Goal: Task Accomplishment & Management: Use online tool/utility

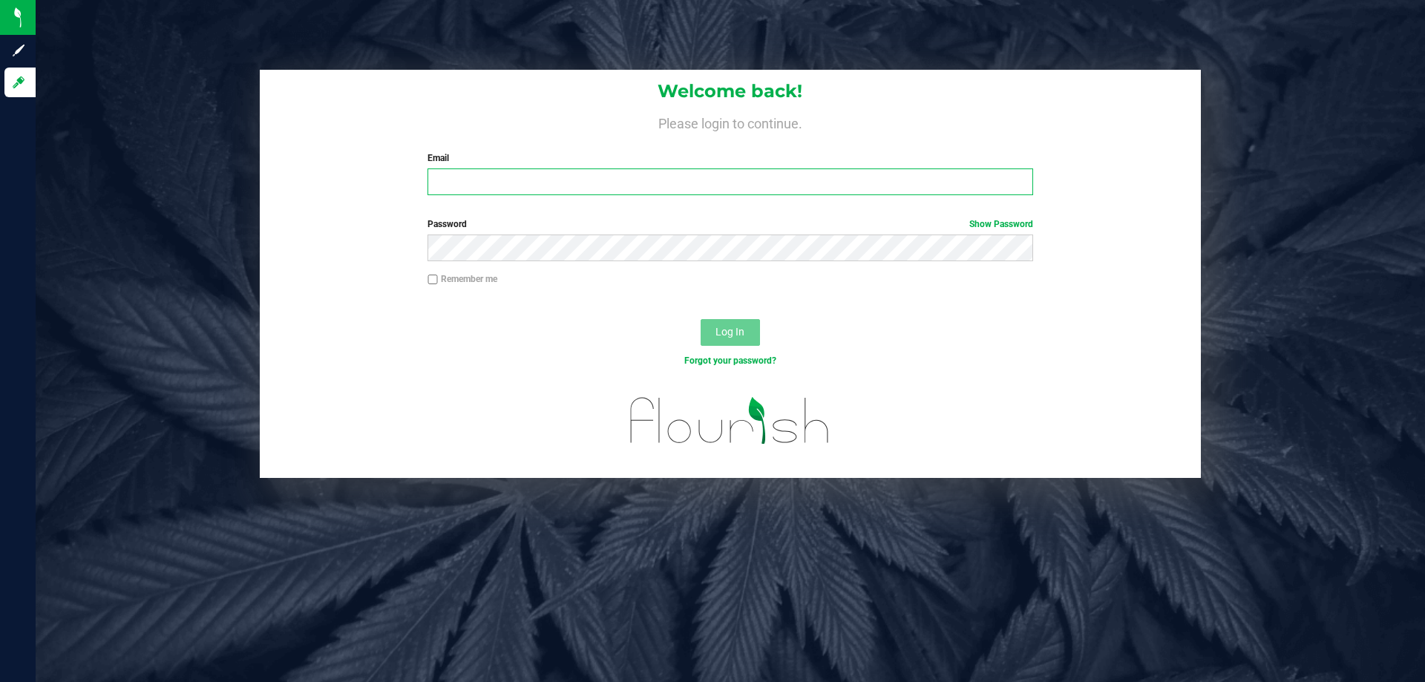
click at [684, 181] on input "Email" at bounding box center [729, 181] width 605 height 27
type input "kgarcia@liveparallel.com"
click at [701, 319] on button "Log In" at bounding box center [730, 332] width 59 height 27
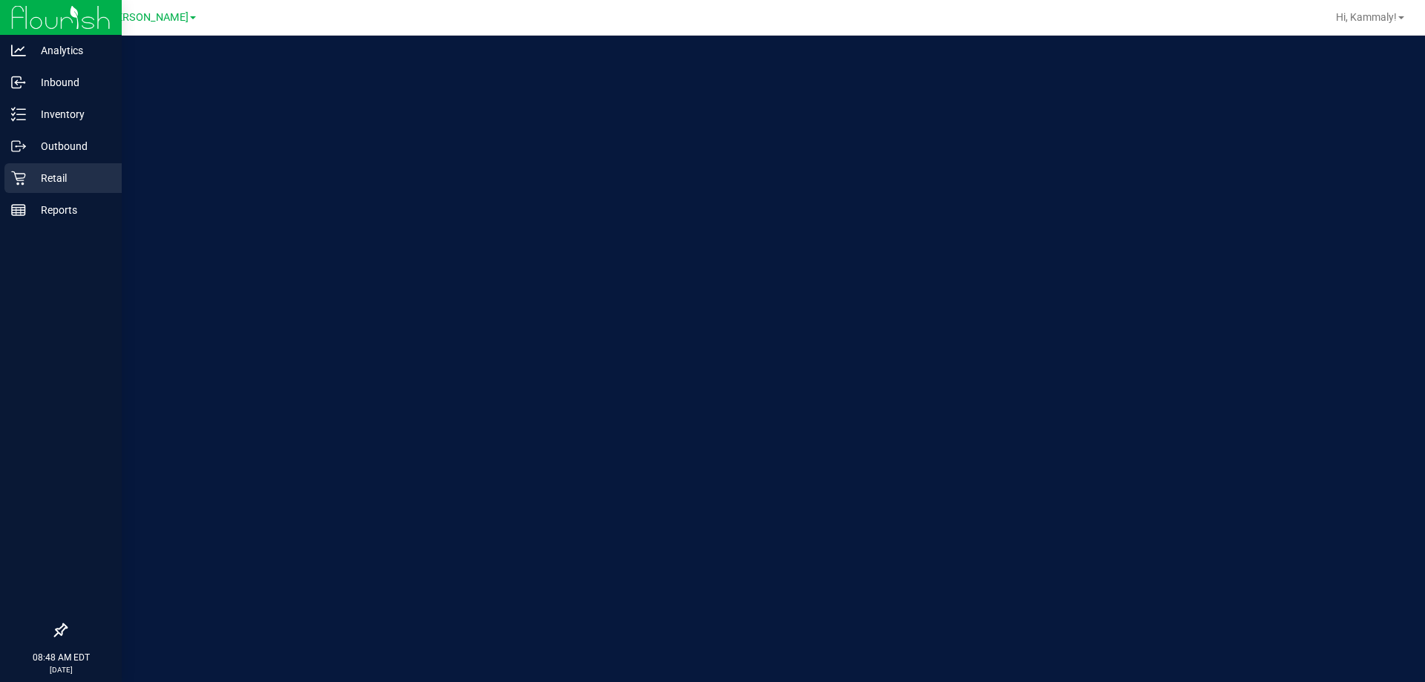
click at [25, 176] on icon at bounding box center [18, 178] width 14 height 14
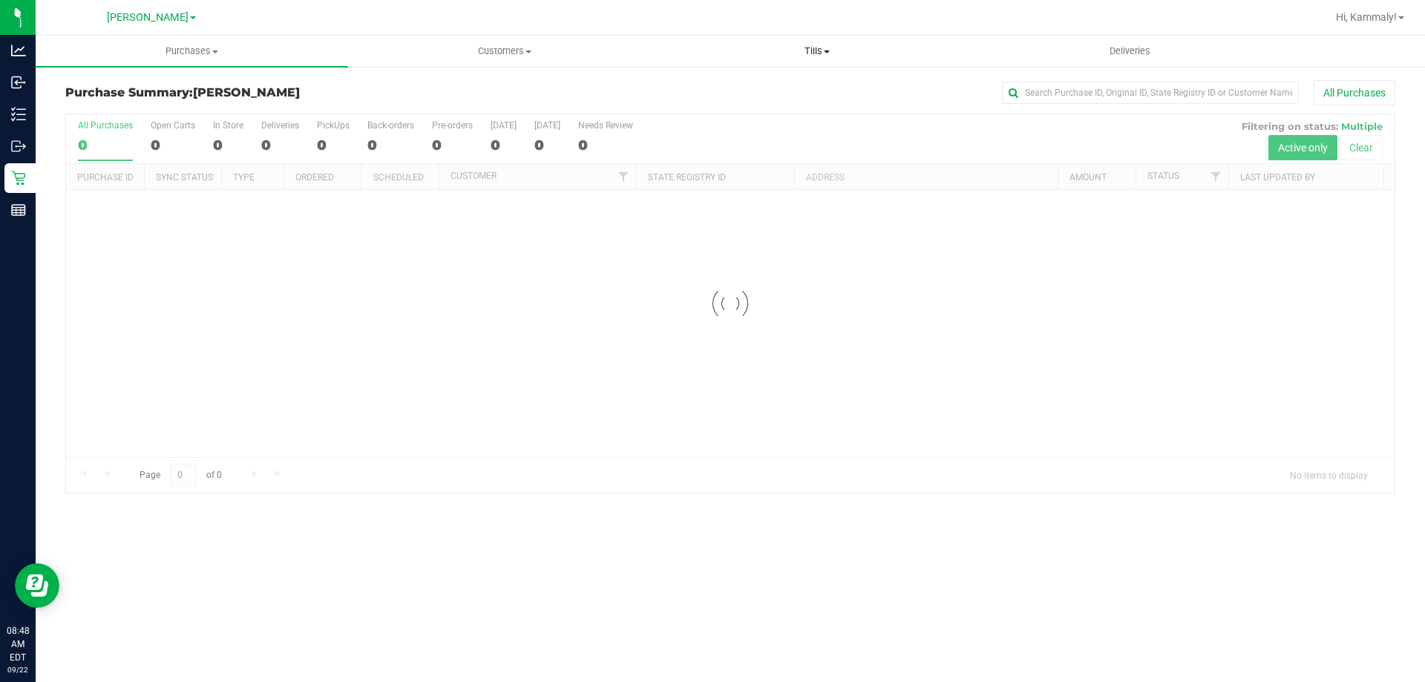
click at [796, 50] on span "Tills" at bounding box center [816, 51] width 311 height 13
click at [756, 92] on span "Manage tills" at bounding box center [711, 89] width 100 height 13
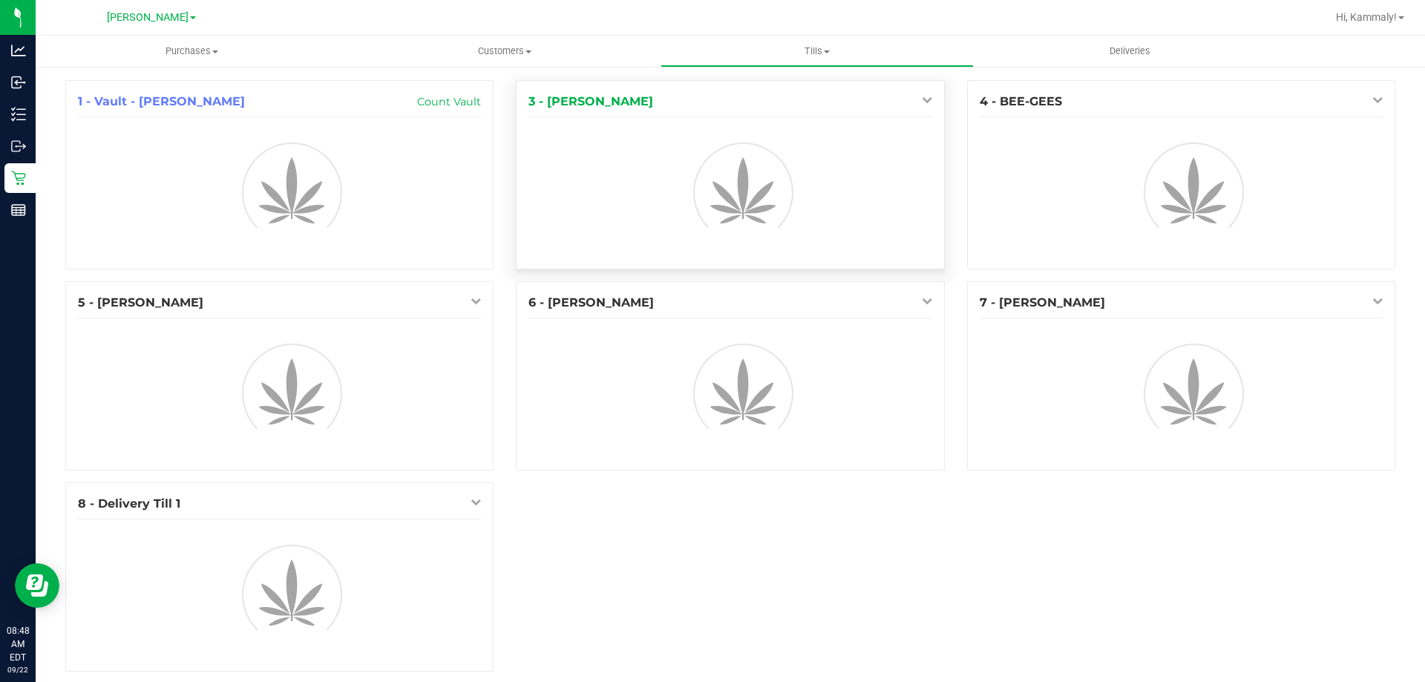
click at [915, 97] on span at bounding box center [915, 100] width 0 height 12
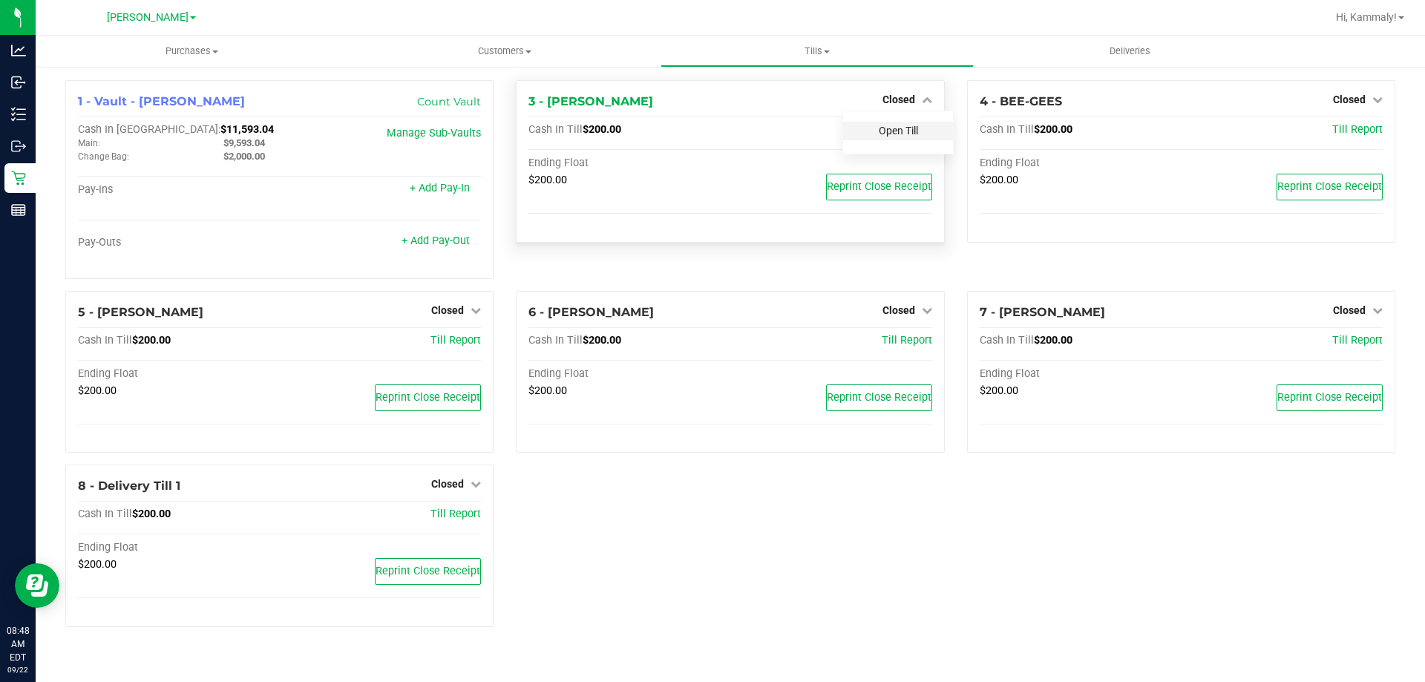
click at [887, 131] on link "Open Till" at bounding box center [898, 131] width 39 height 12
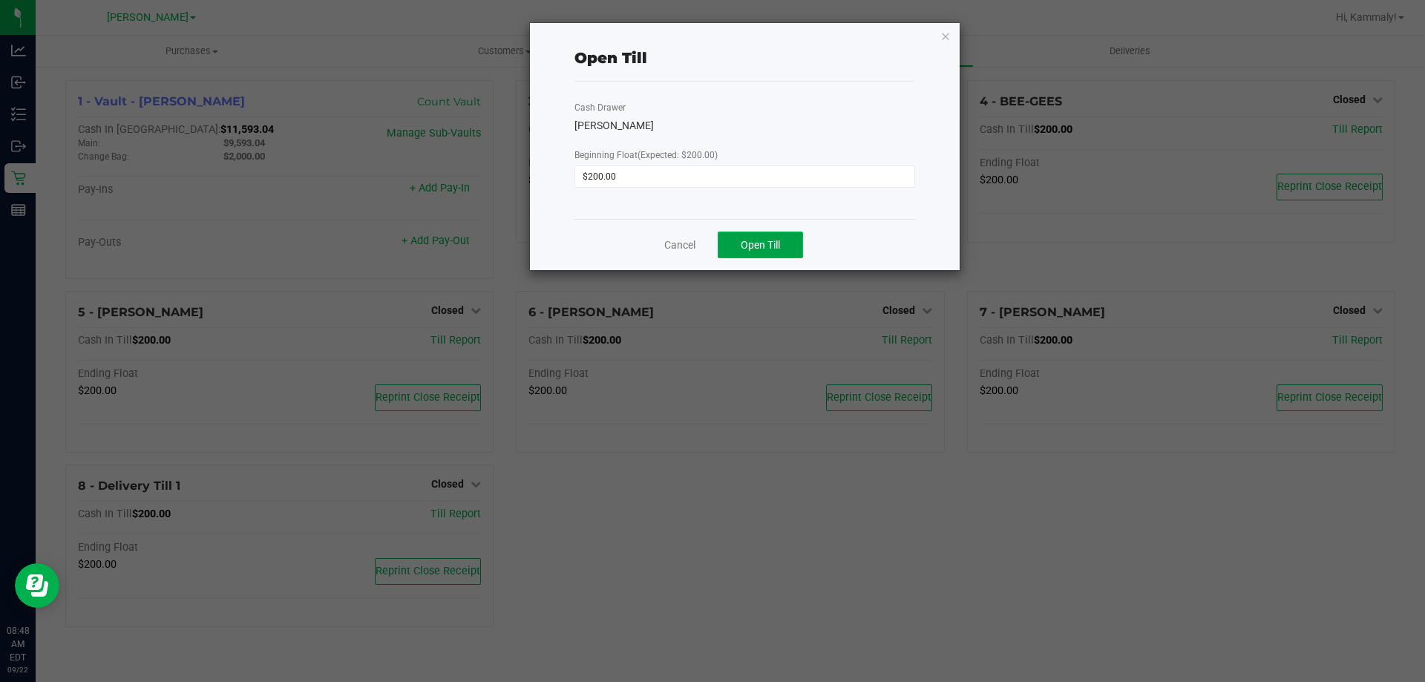
click at [778, 249] on span "Open Till" at bounding box center [760, 245] width 39 height 12
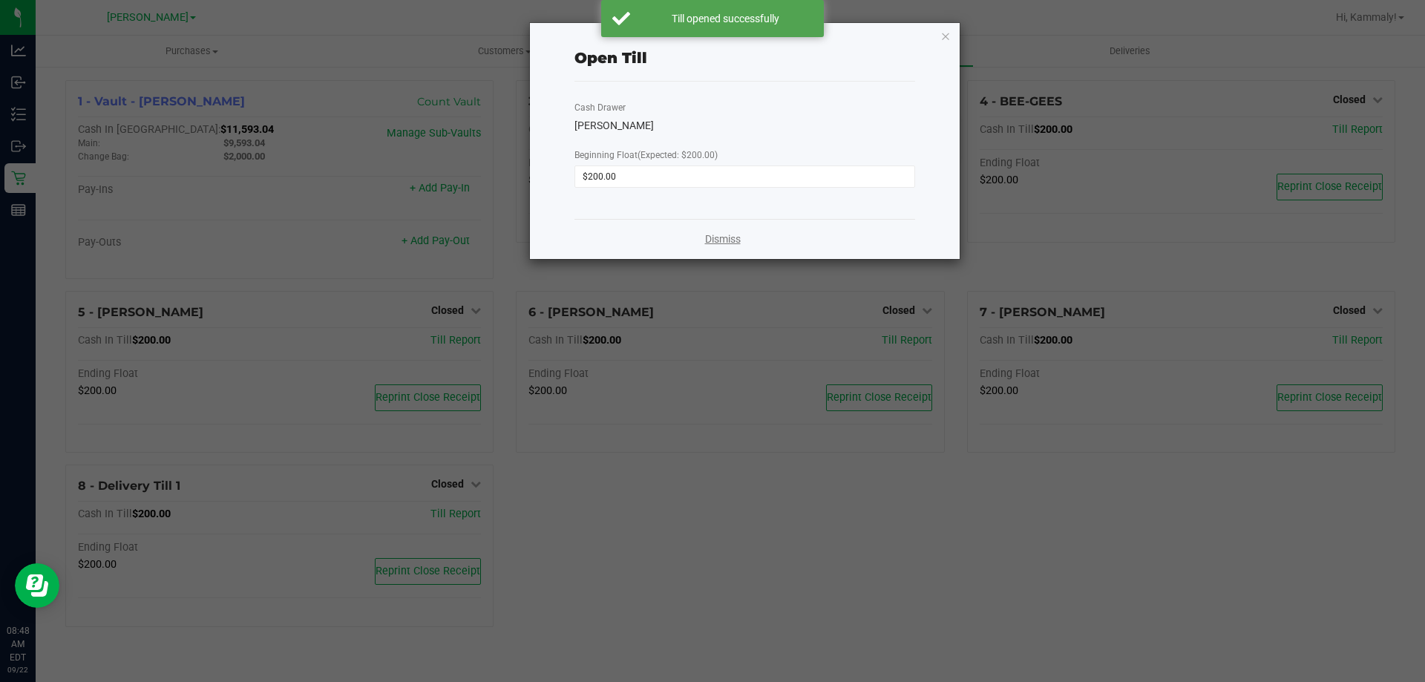
click at [707, 245] on link "Dismiss" at bounding box center [723, 240] width 36 height 16
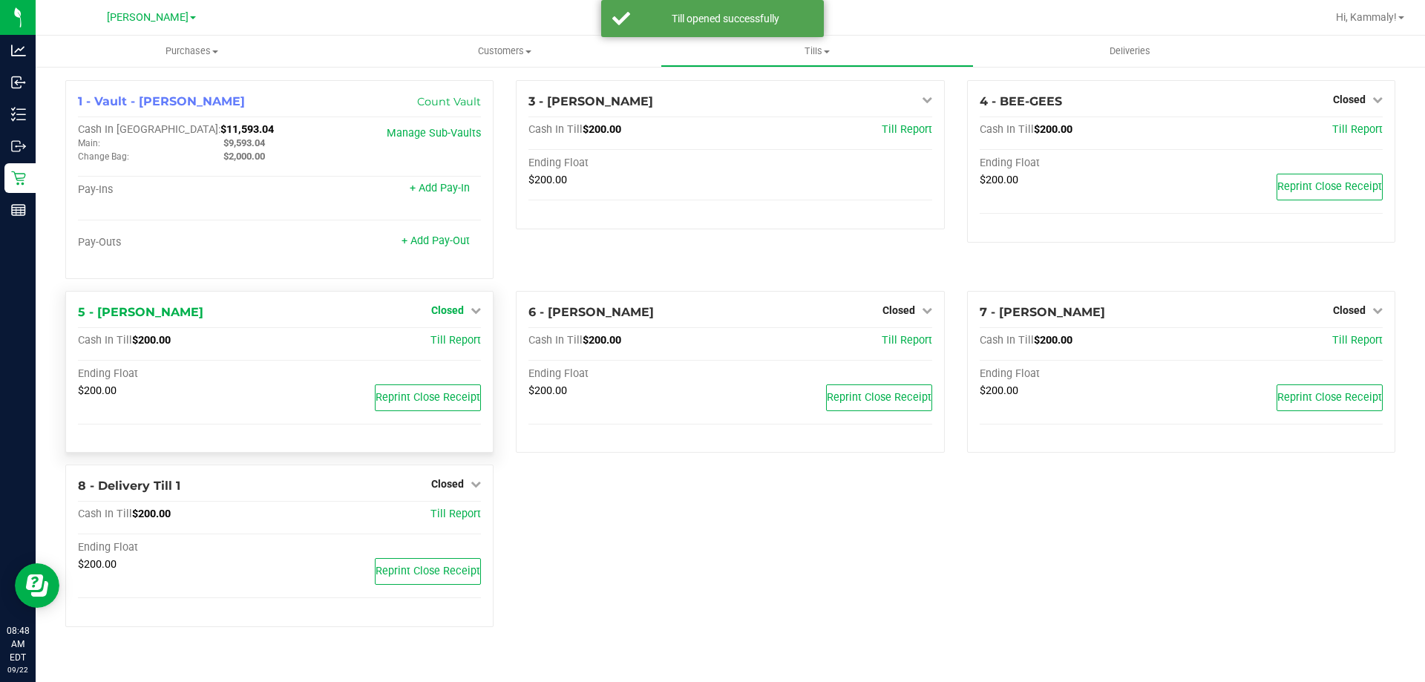
click at [471, 316] on link "Closed" at bounding box center [456, 310] width 50 height 12
click at [445, 321] on div "5 - CHARLIE-SIMPSON Closed Open Till" at bounding box center [279, 313] width 403 height 18
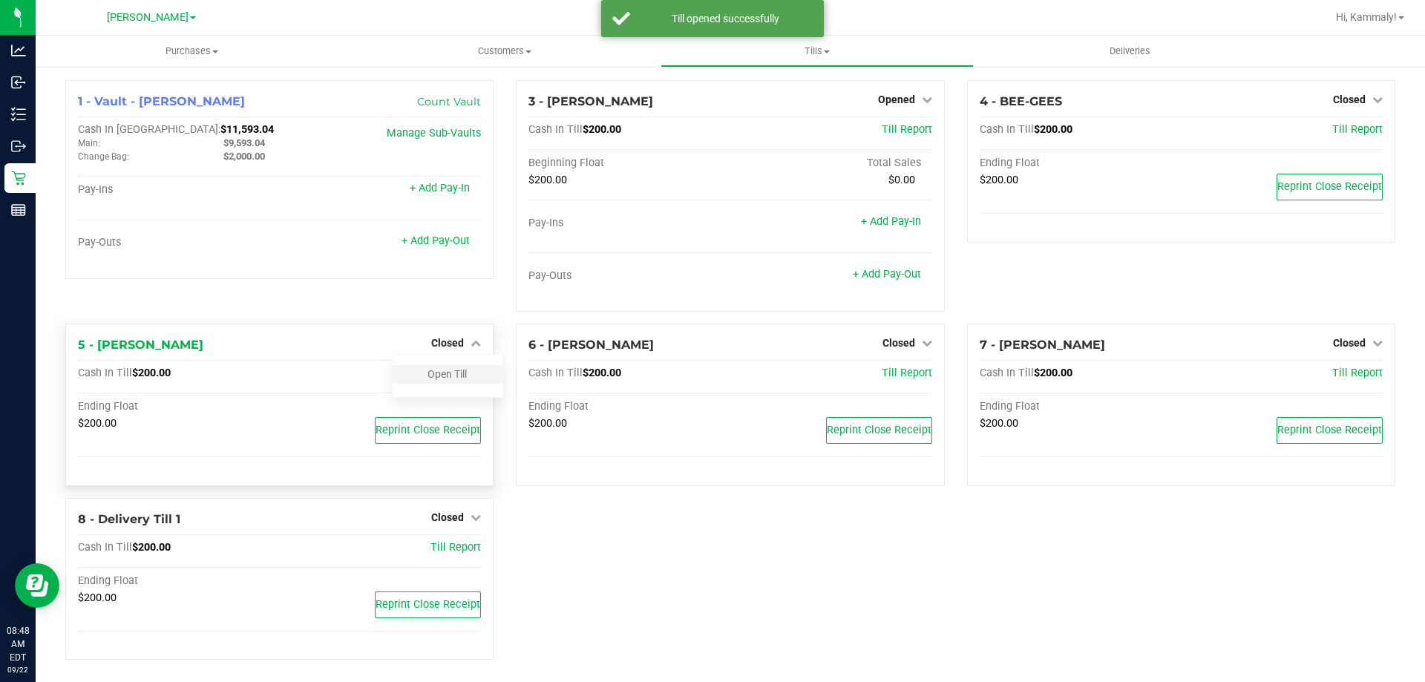
click at [469, 381] on div "Open Till" at bounding box center [448, 374] width 110 height 19
click at [471, 381] on div "Open Till" at bounding box center [448, 374] width 110 height 19
click at [436, 368] on link "Open Till" at bounding box center [446, 374] width 39 height 12
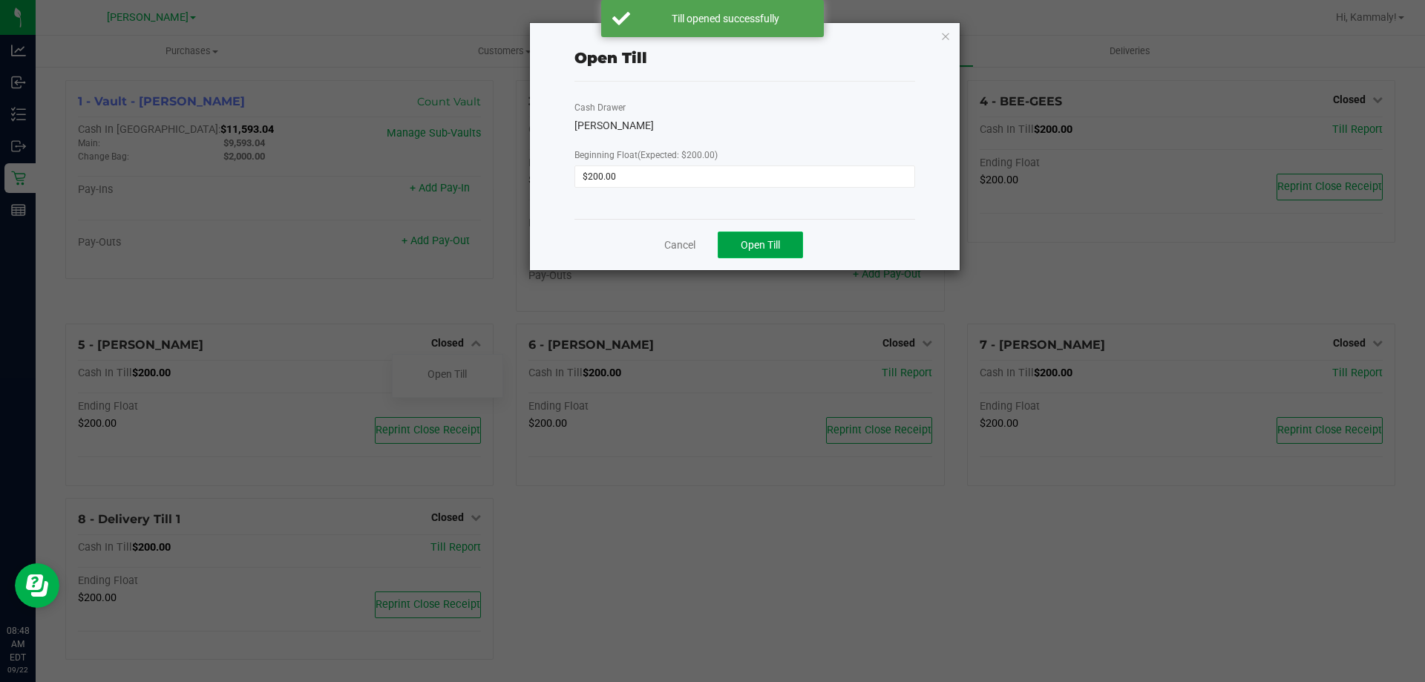
click at [770, 236] on button "Open Till" at bounding box center [760, 245] width 85 height 27
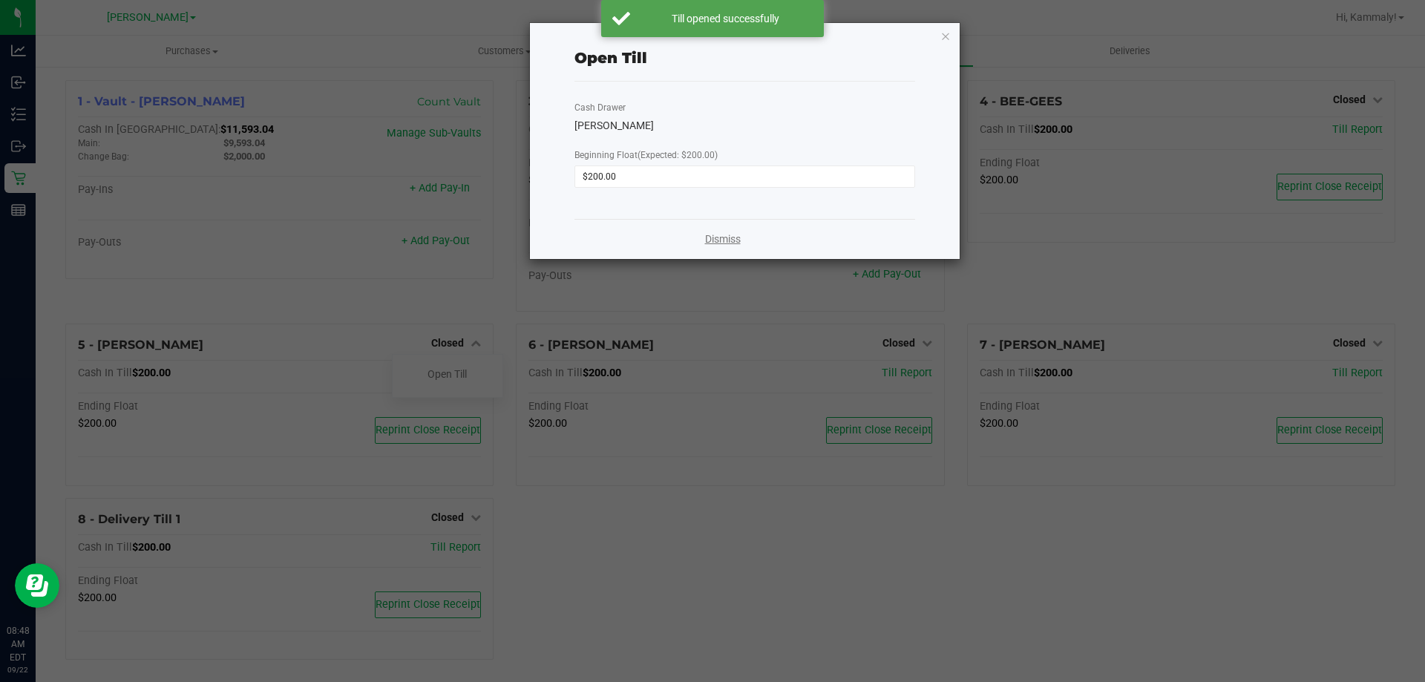
click at [724, 232] on link "Dismiss" at bounding box center [723, 240] width 36 height 16
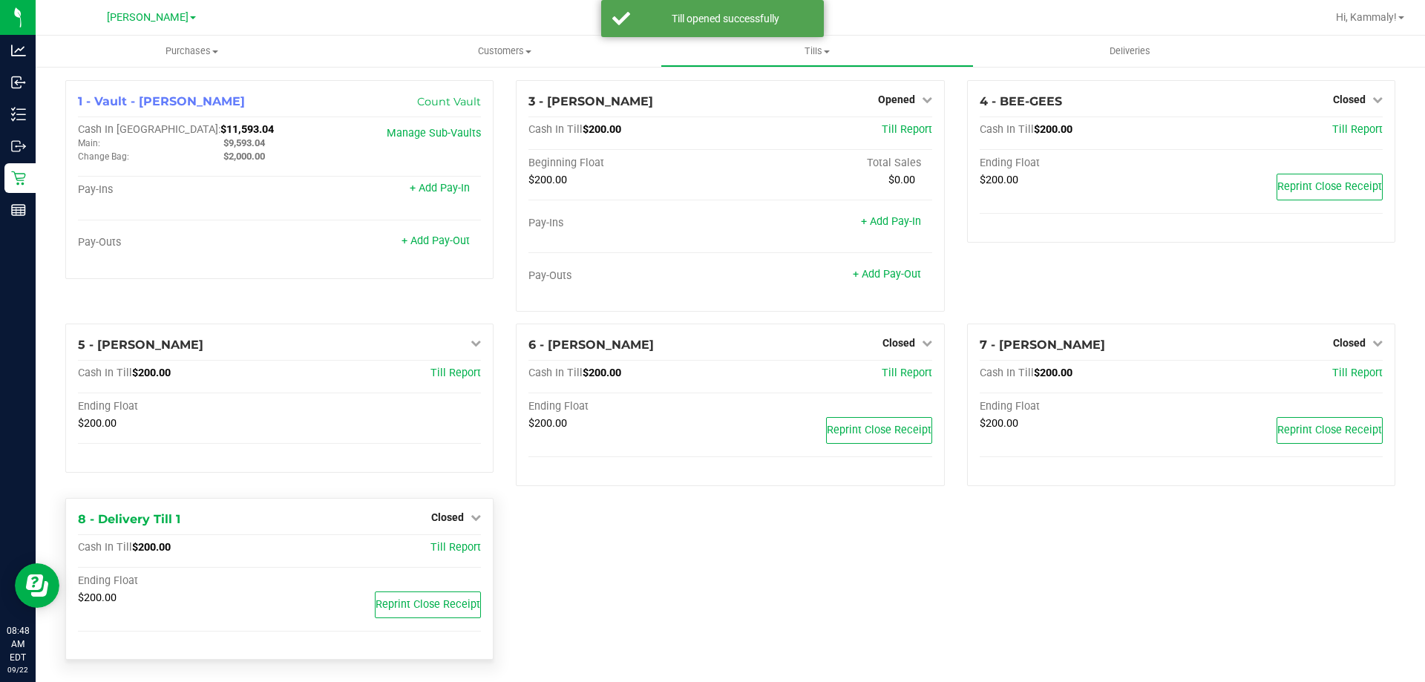
click at [440, 508] on div "Closed" at bounding box center [456, 517] width 50 height 18
click at [441, 515] on span "Closed" at bounding box center [447, 517] width 33 height 12
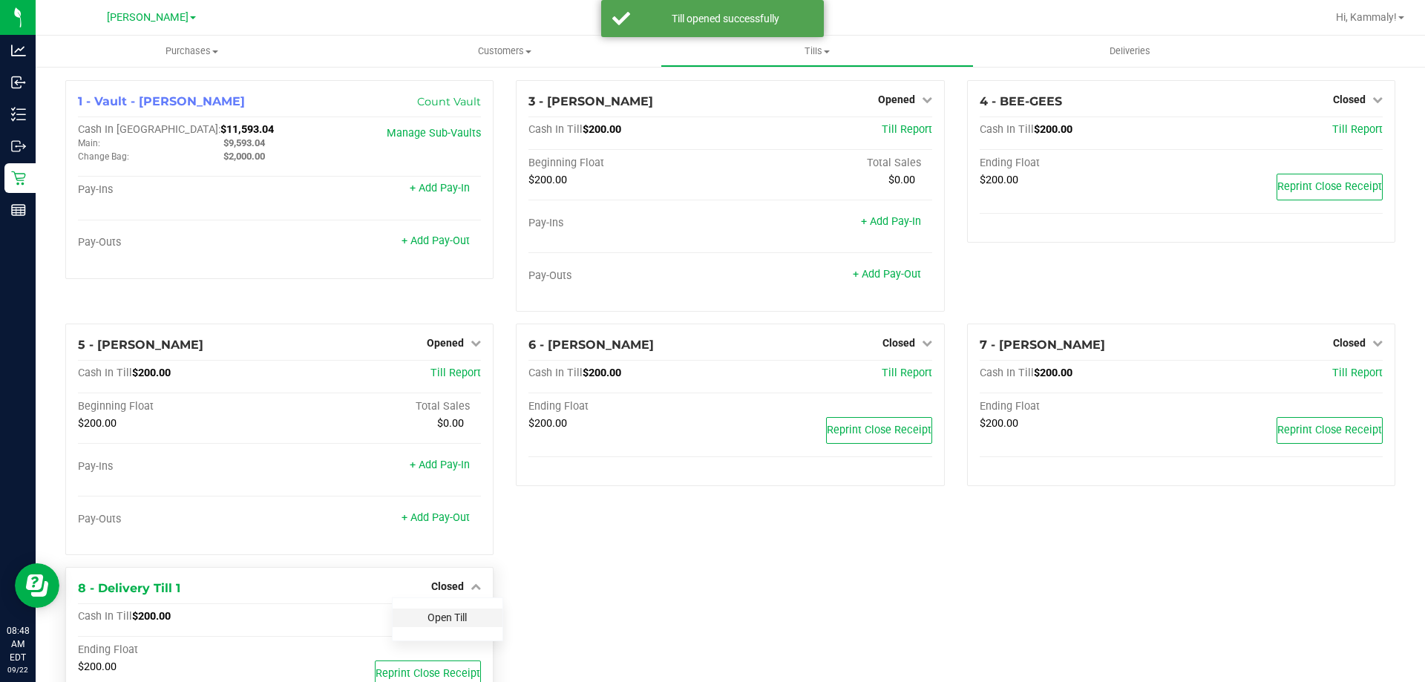
click at [431, 620] on link "Open Till" at bounding box center [446, 618] width 39 height 12
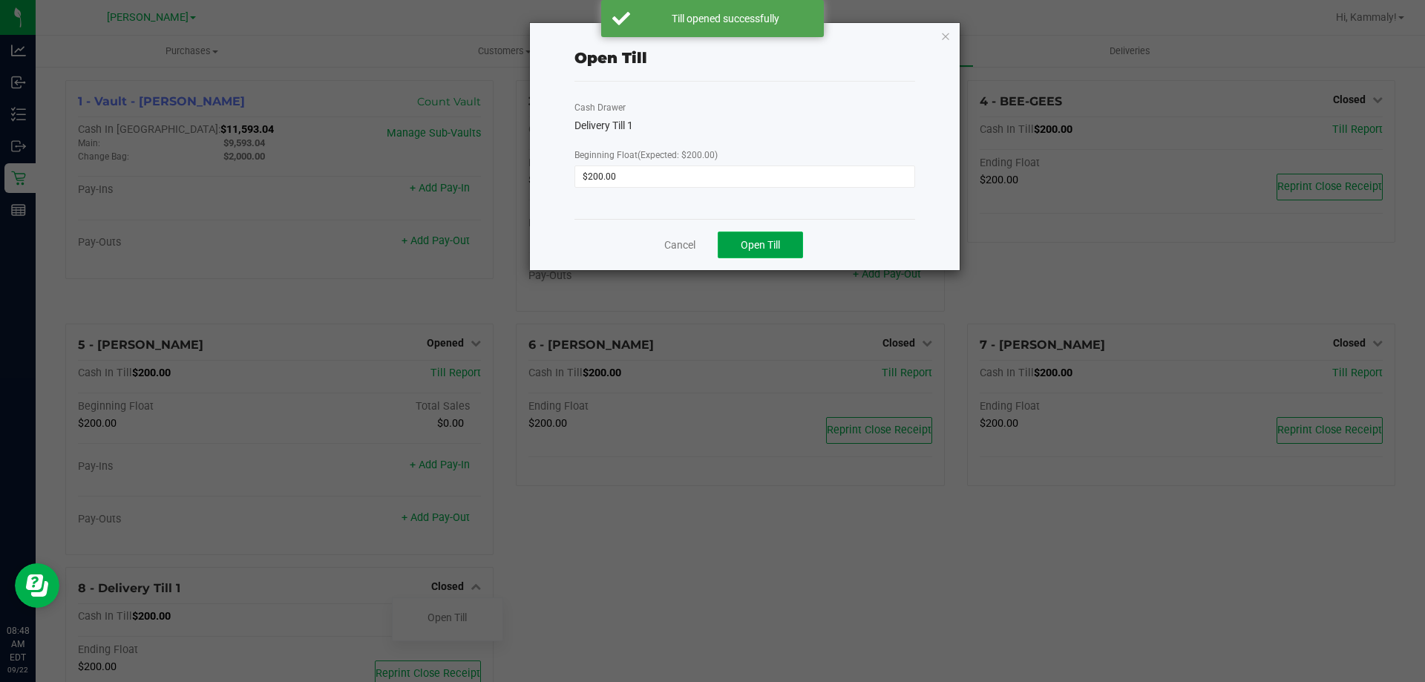
click at [723, 248] on button "Open Till" at bounding box center [760, 245] width 85 height 27
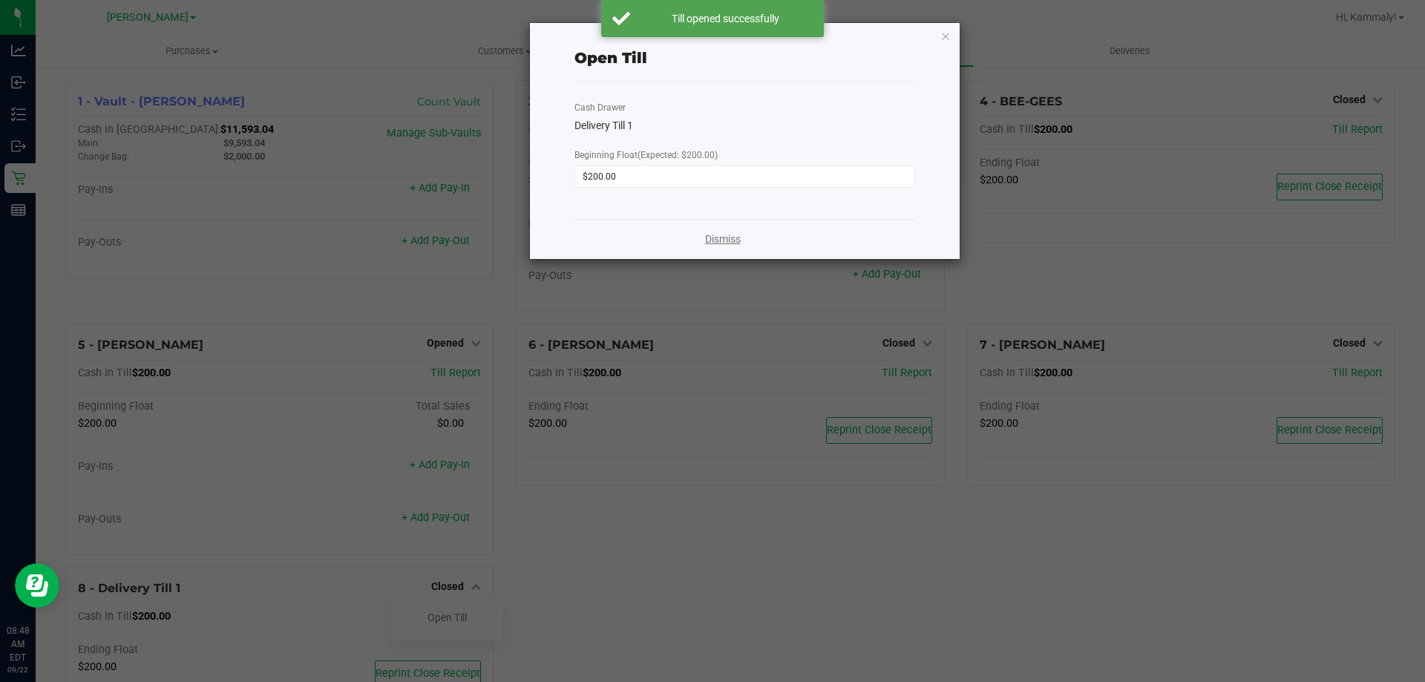
click at [734, 243] on link "Dismiss" at bounding box center [723, 240] width 36 height 16
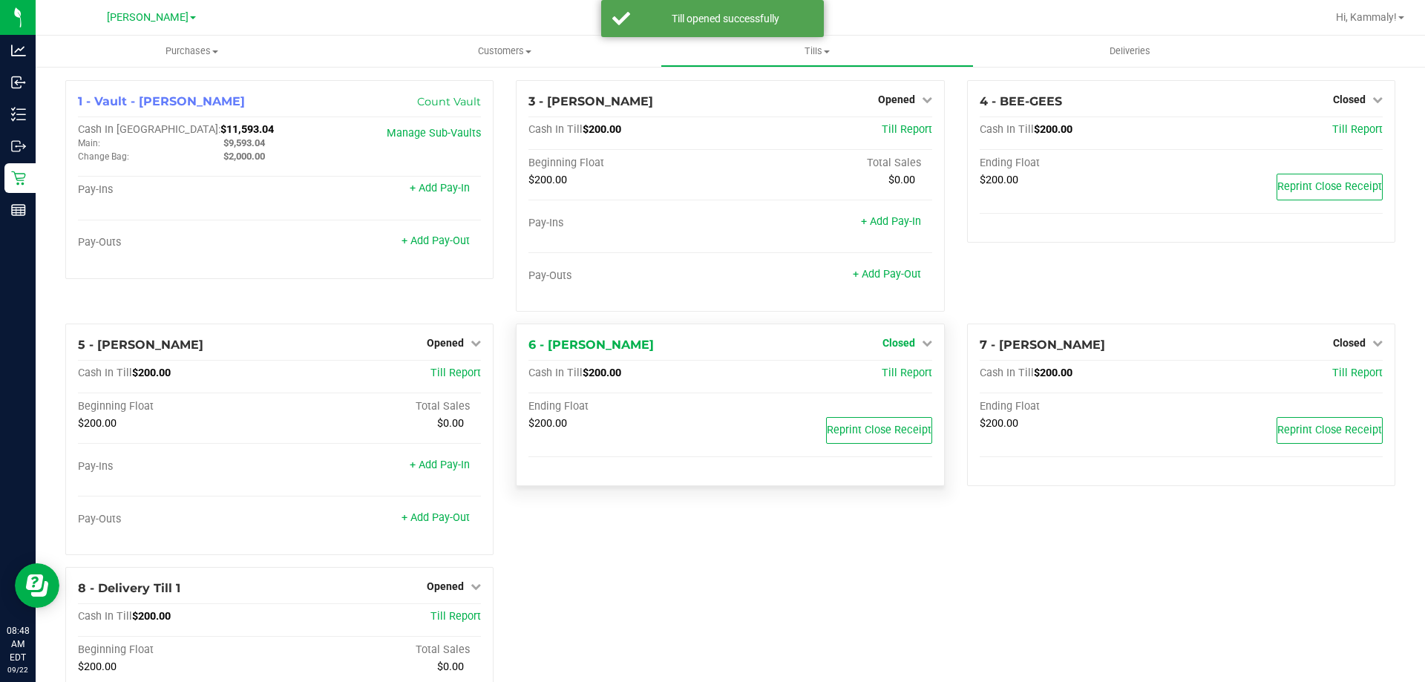
click at [909, 349] on link "Closed" at bounding box center [907, 343] width 50 height 12
click at [901, 374] on link "Open Till" at bounding box center [898, 374] width 39 height 12
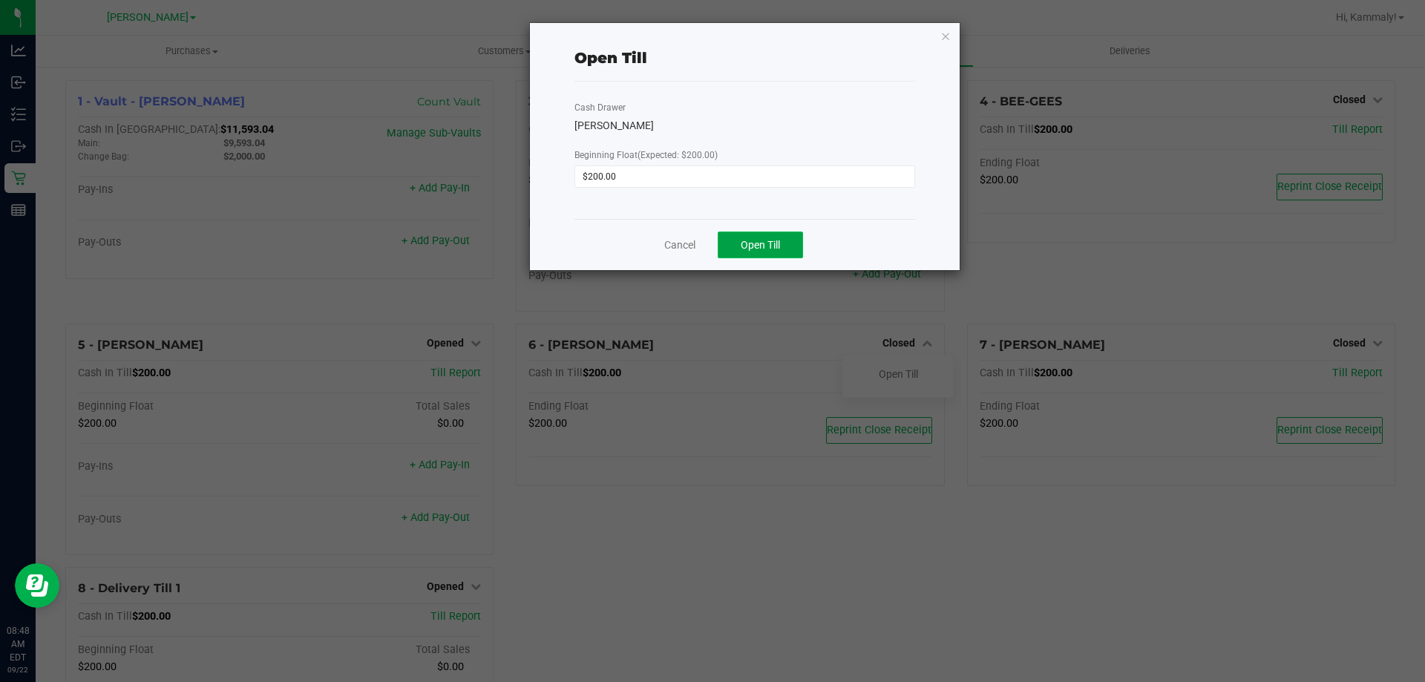
click at [772, 249] on span "Open Till" at bounding box center [760, 245] width 39 height 12
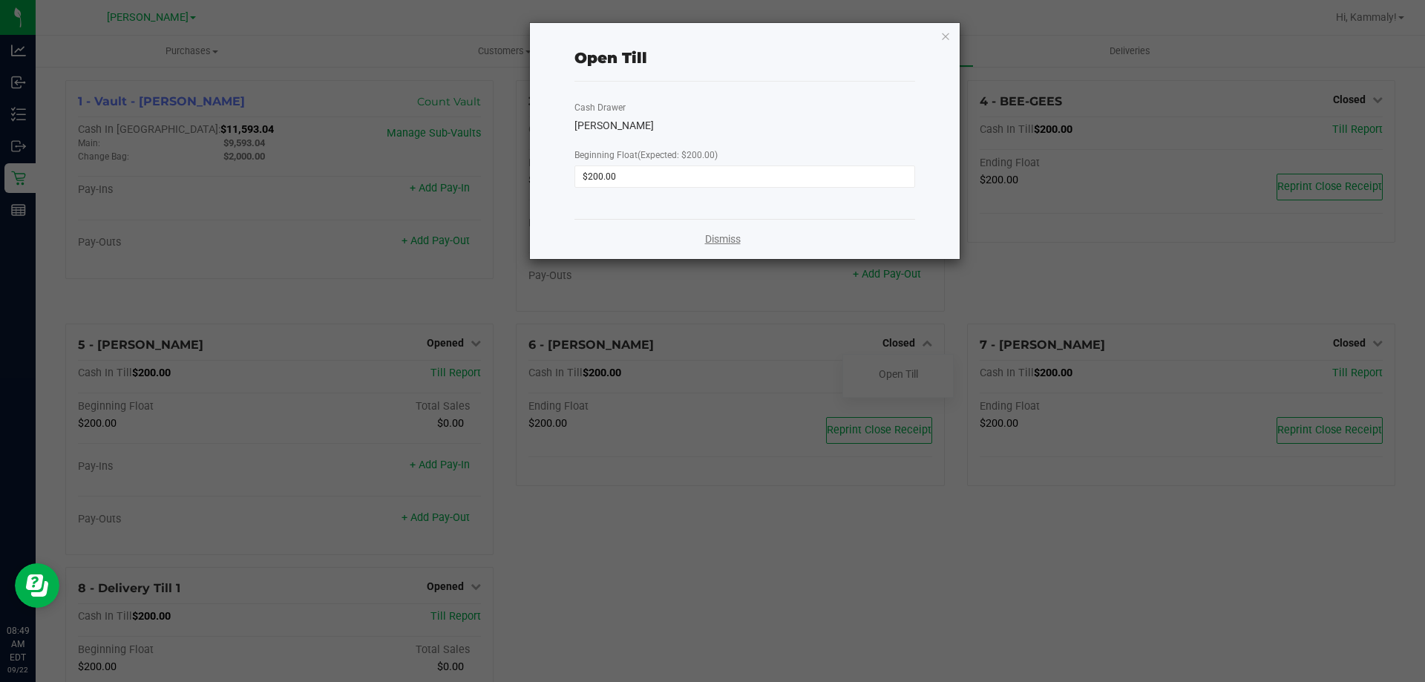
click at [713, 233] on link "Dismiss" at bounding box center [723, 240] width 36 height 16
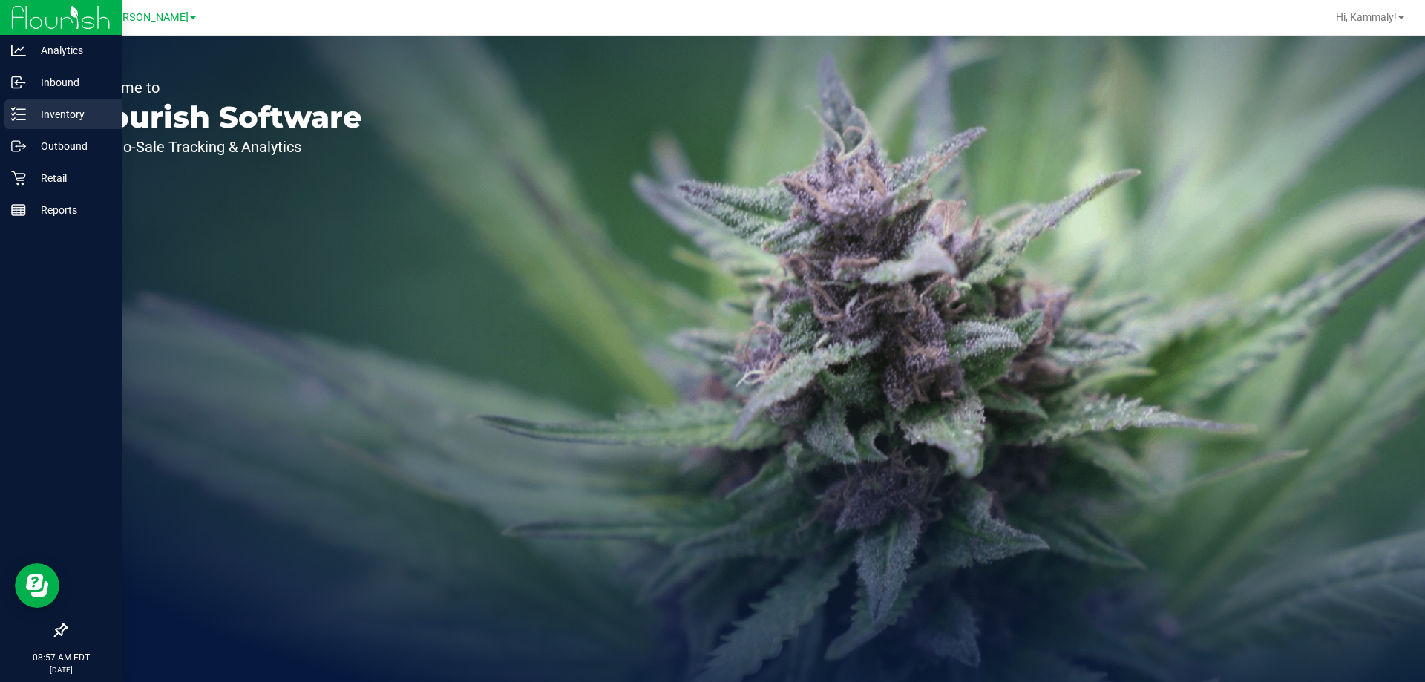
click at [13, 108] on icon at bounding box center [18, 114] width 15 height 15
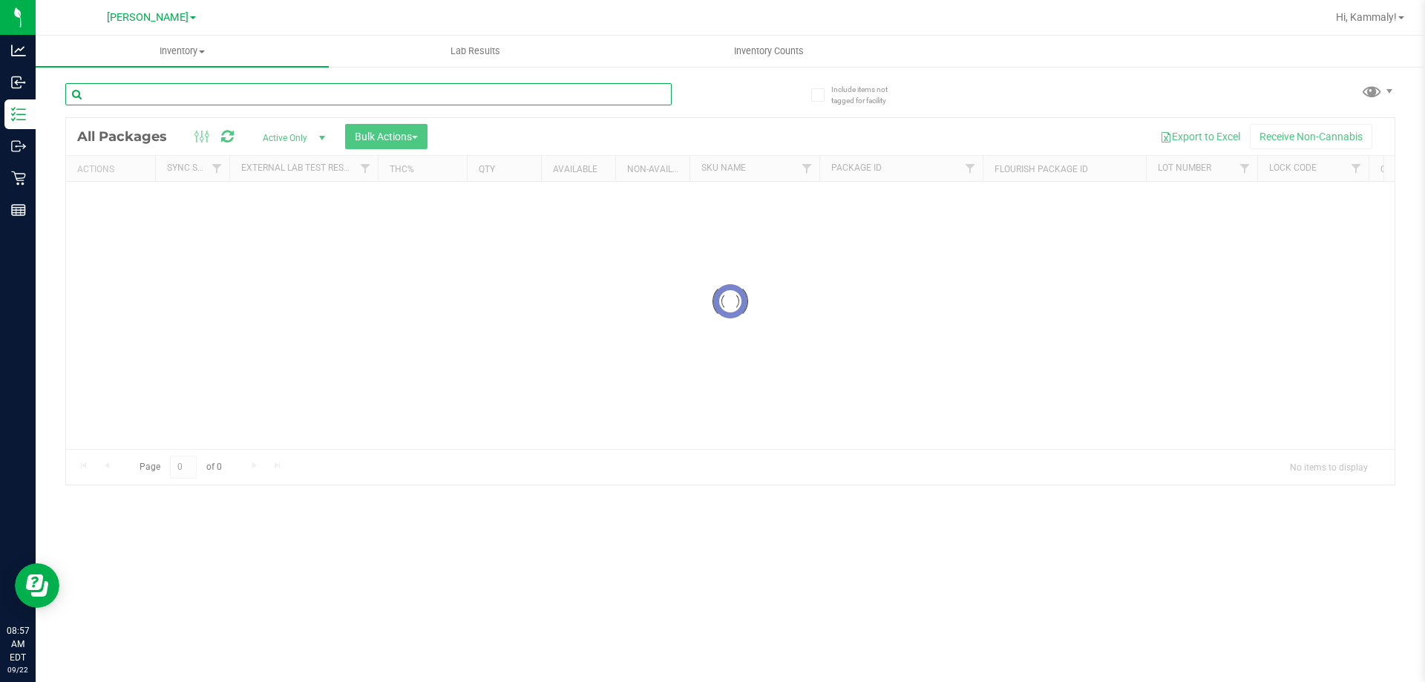
click at [255, 96] on input "text" at bounding box center [368, 94] width 606 height 22
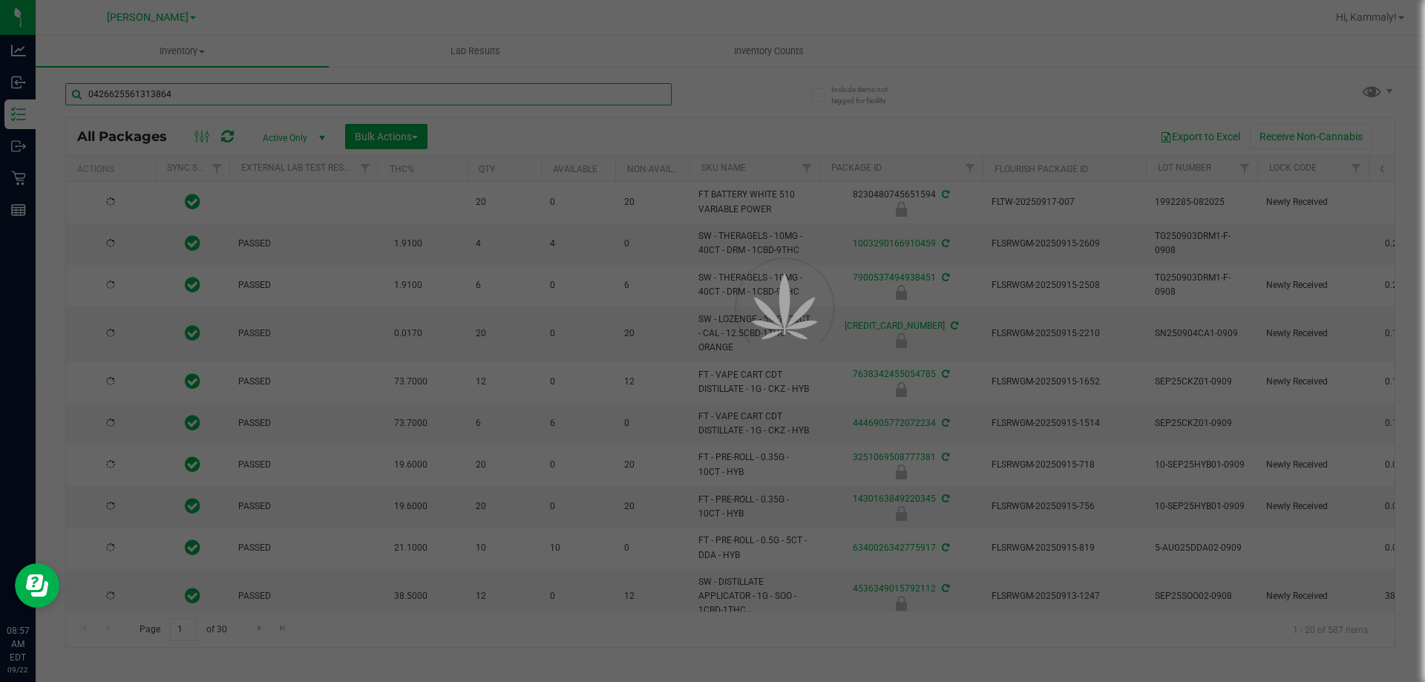
type input "0426625561313864"
type input "[DATE]"
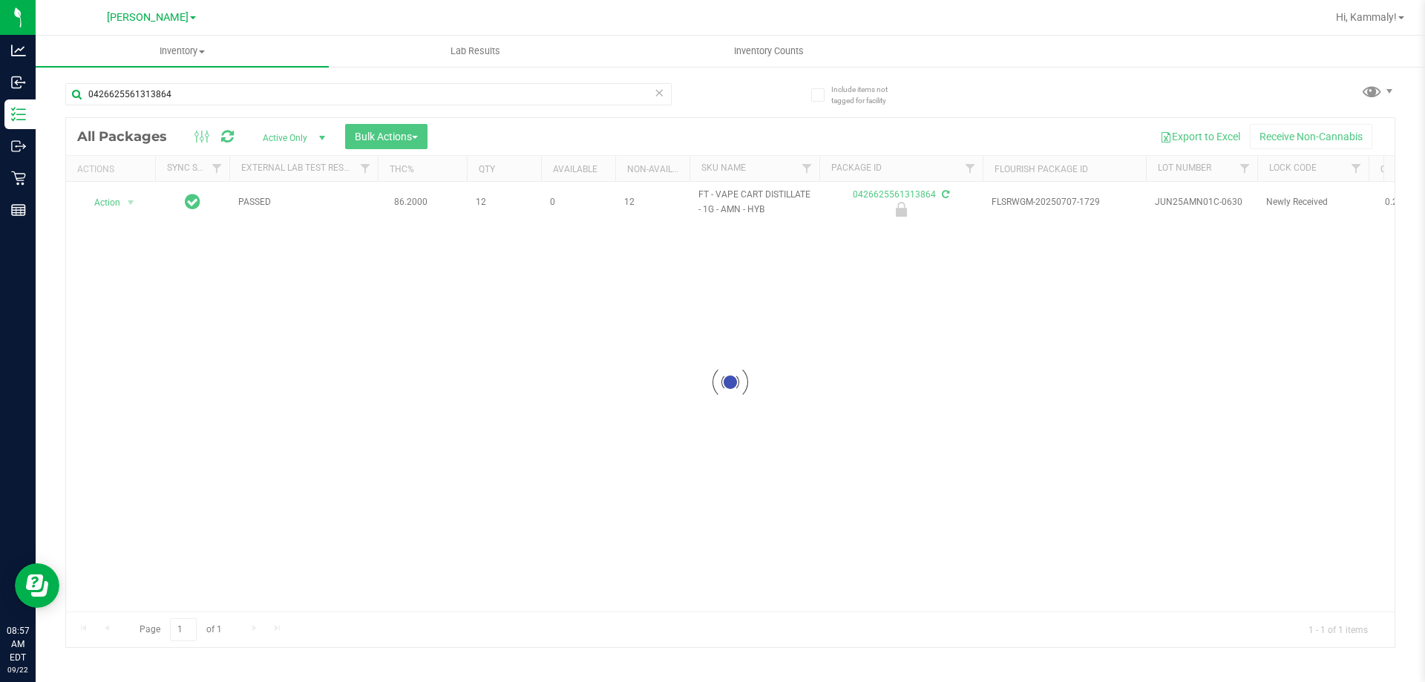
click at [90, 214] on div at bounding box center [730, 382] width 1328 height 529
click at [119, 201] on div at bounding box center [730, 382] width 1328 height 529
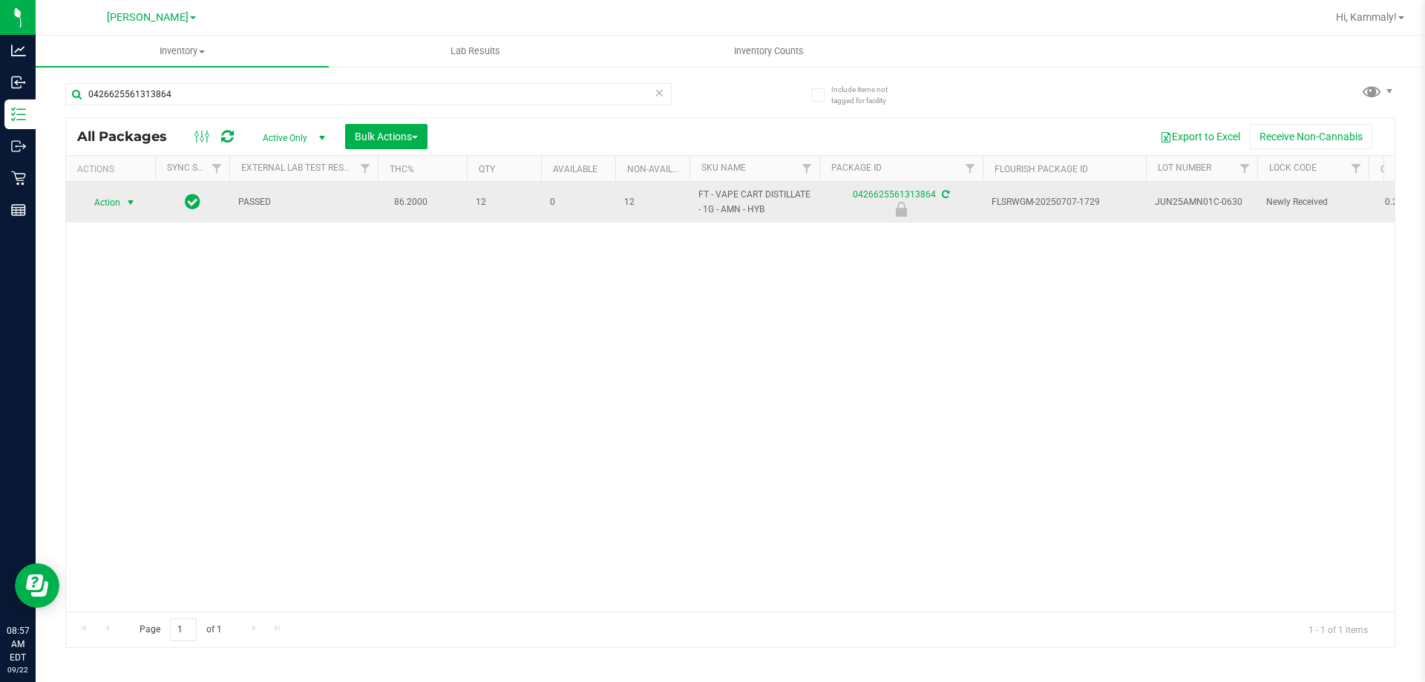
click at [128, 199] on span "select" at bounding box center [131, 203] width 12 height 12
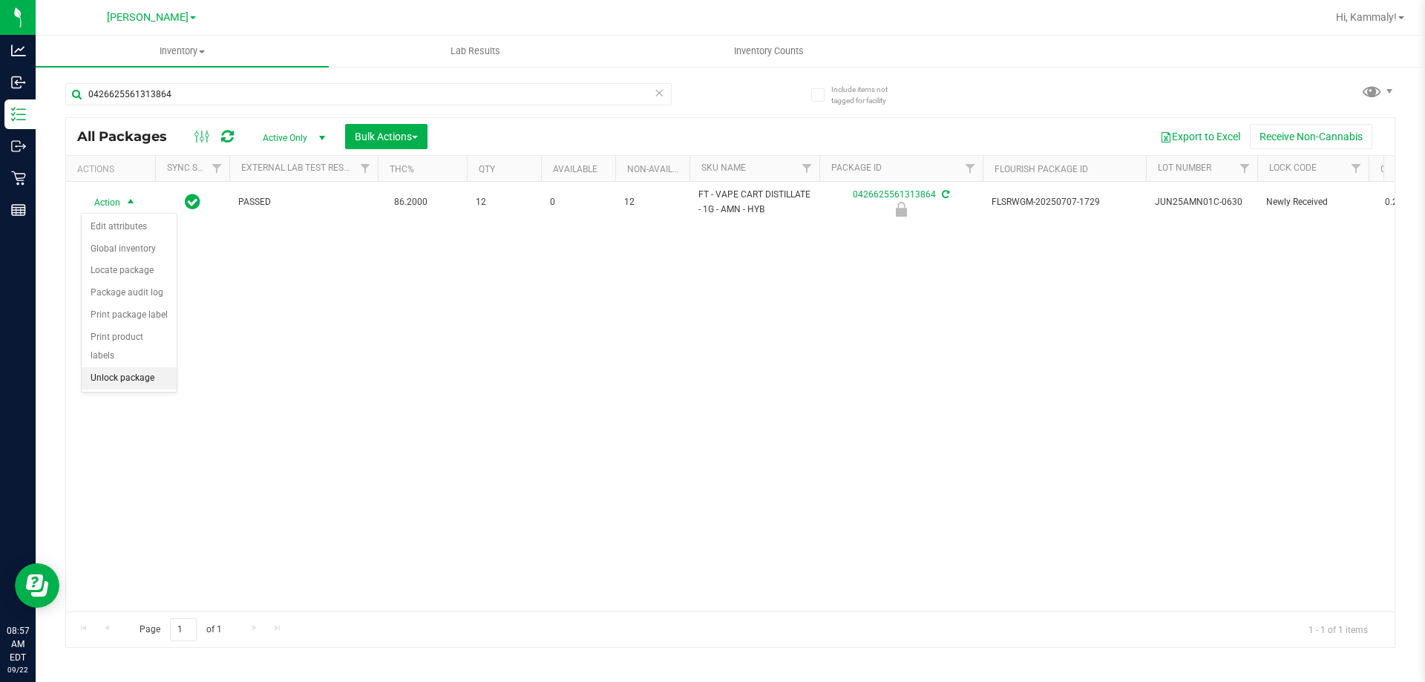
click at [113, 367] on li "Unlock package" at bounding box center [129, 378] width 95 height 22
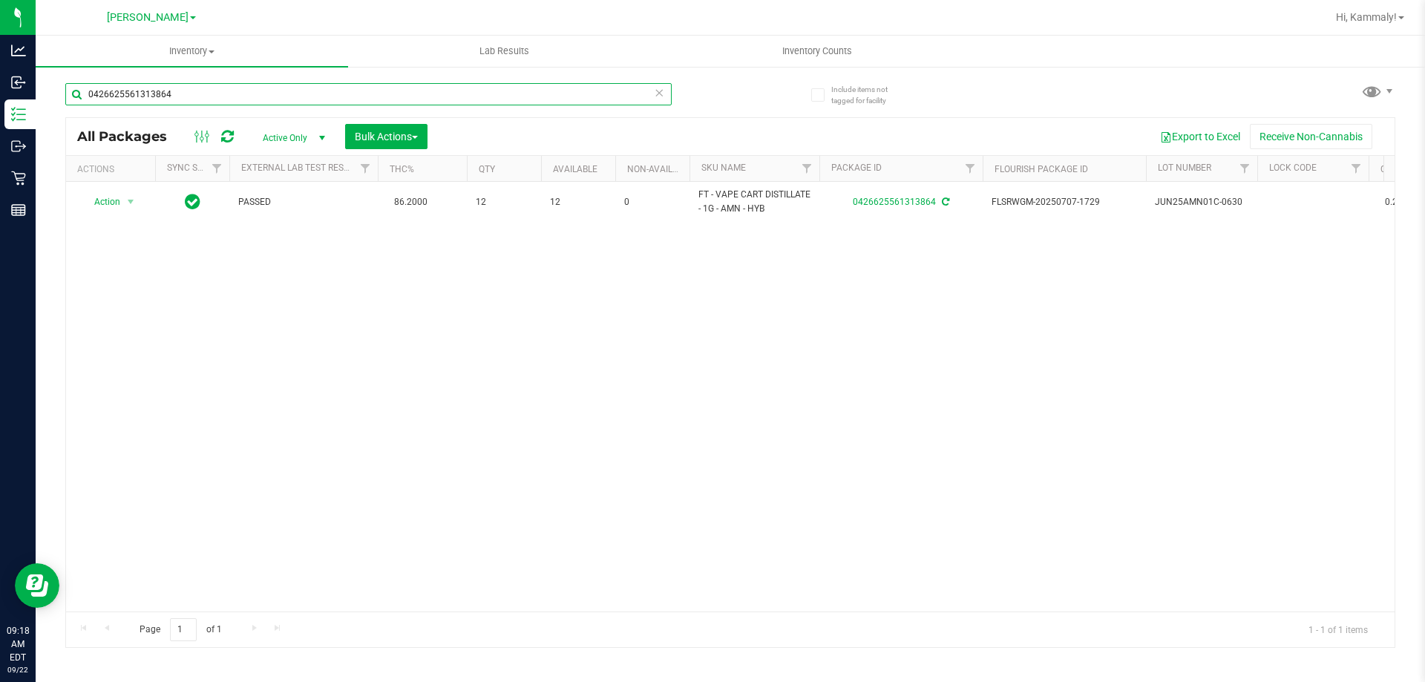
click at [256, 85] on input "0426625561313864" at bounding box center [368, 94] width 606 height 22
type input "4663820797884036"
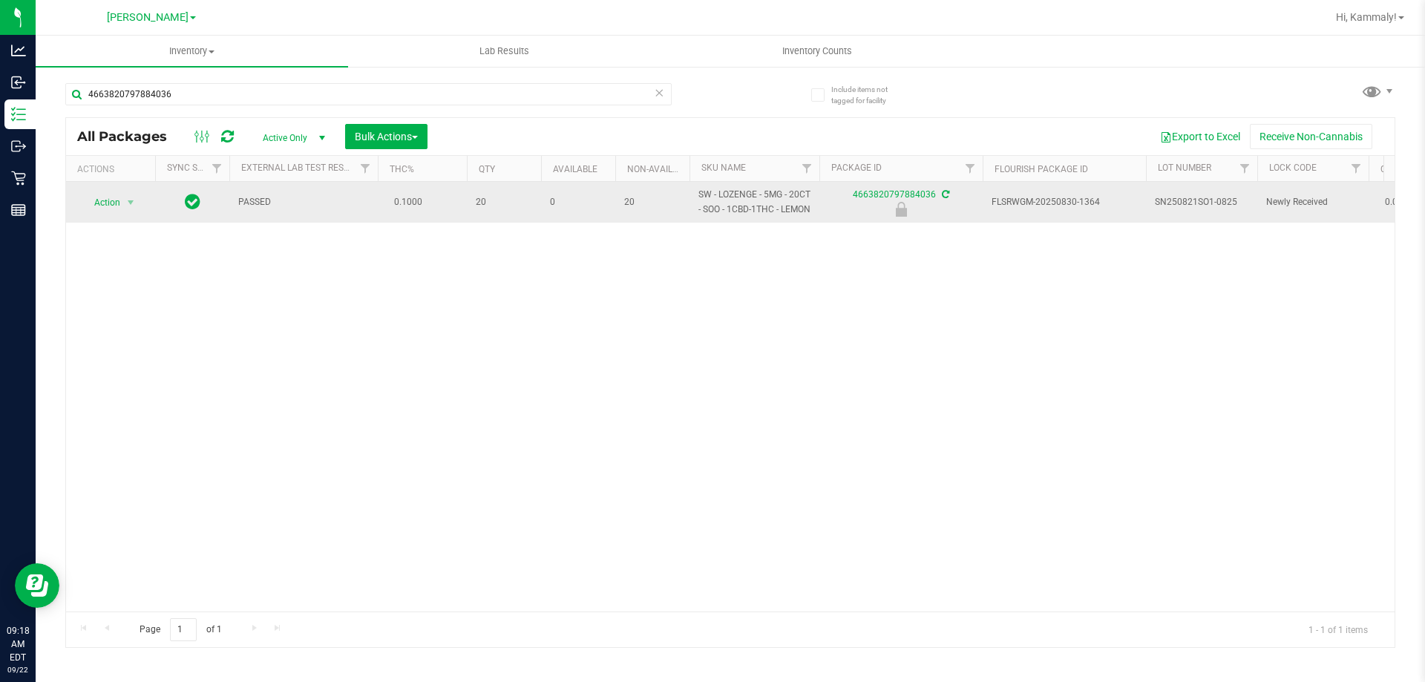
click at [111, 213] on span "Action" at bounding box center [101, 202] width 40 height 21
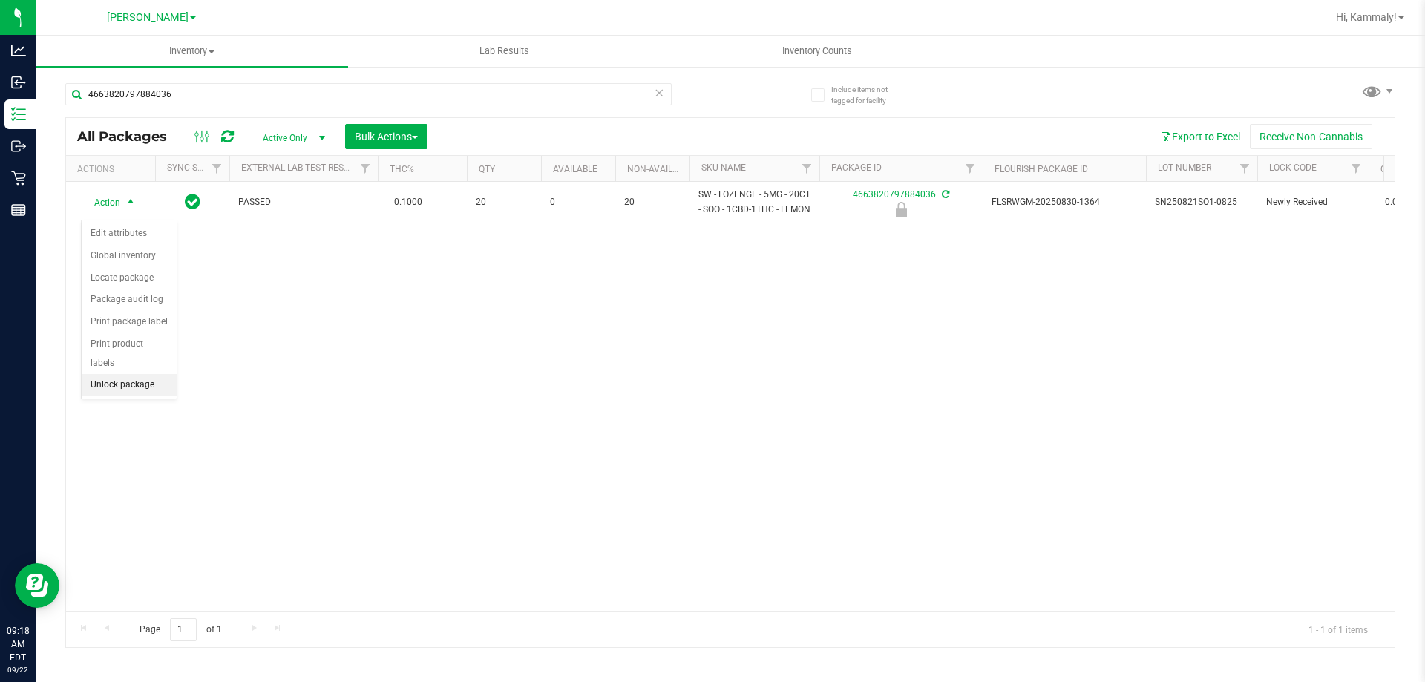
click at [128, 374] on li "Unlock package" at bounding box center [129, 385] width 95 height 22
